Goal: Task Accomplishment & Management: Use online tool/utility

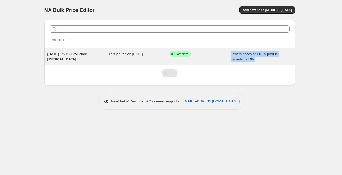
drag, startPoint x: 231, startPoint y: 55, endPoint x: 275, endPoint y: 58, distance: 43.7
click at [275, 58] on div "Lowers prices of 11325 product variants by 10%" at bounding box center [261, 57] width 61 height 11
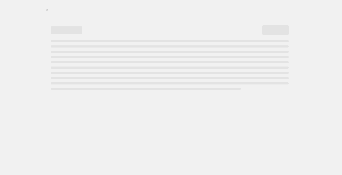
select select "percentage"
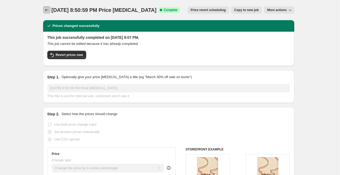
click at [48, 9] on icon "Price change jobs" at bounding box center [46, 9] width 5 height 5
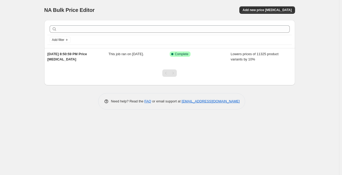
click at [256, 123] on div "NA Bulk Price Editor. This page is ready NA Bulk Price Editor Add new price [ME…" at bounding box center [170, 87] width 340 height 175
